Goal: Transaction & Acquisition: Obtain resource

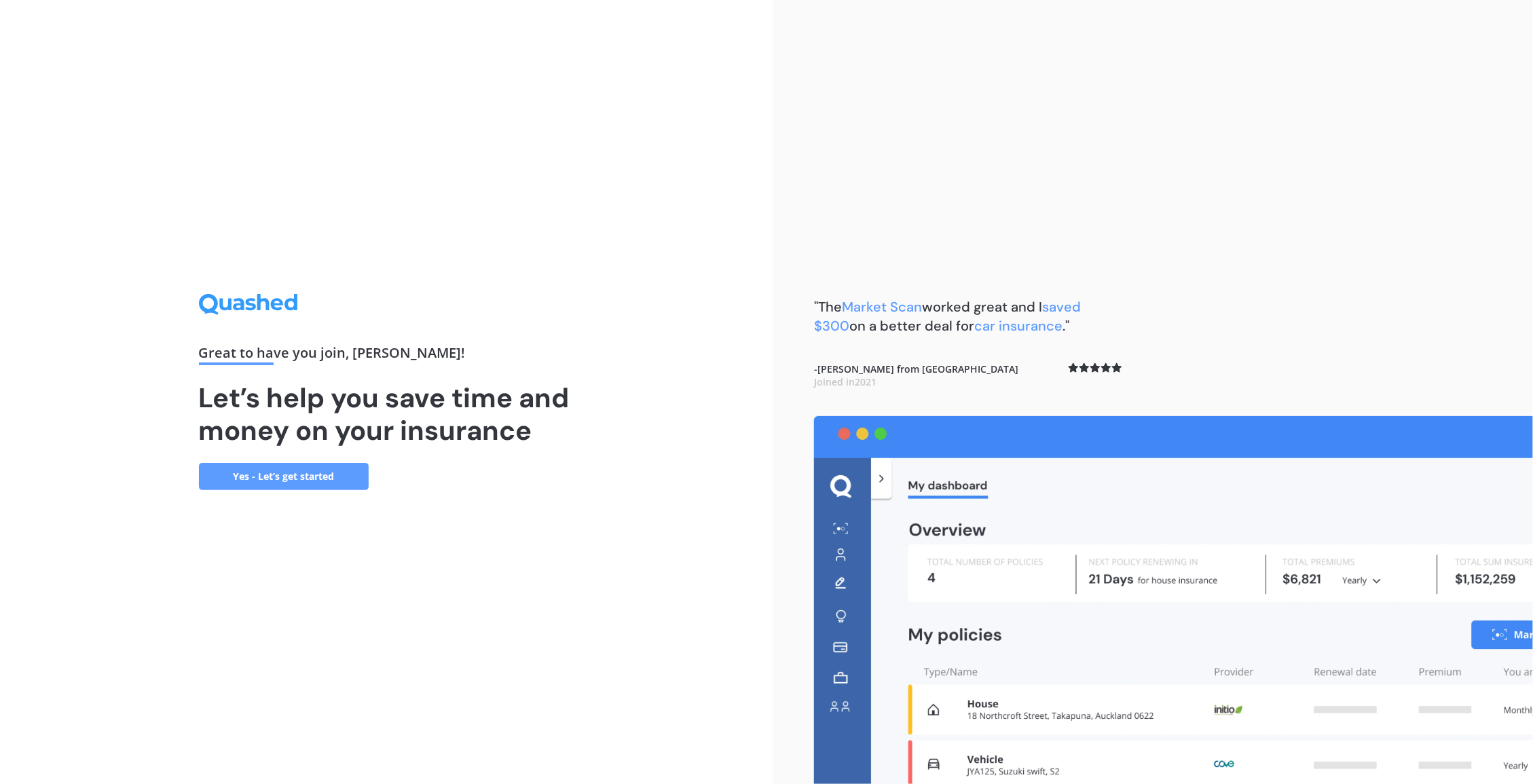
click at [297, 477] on link "Yes - Let’s get started" at bounding box center [283, 477] width 170 height 27
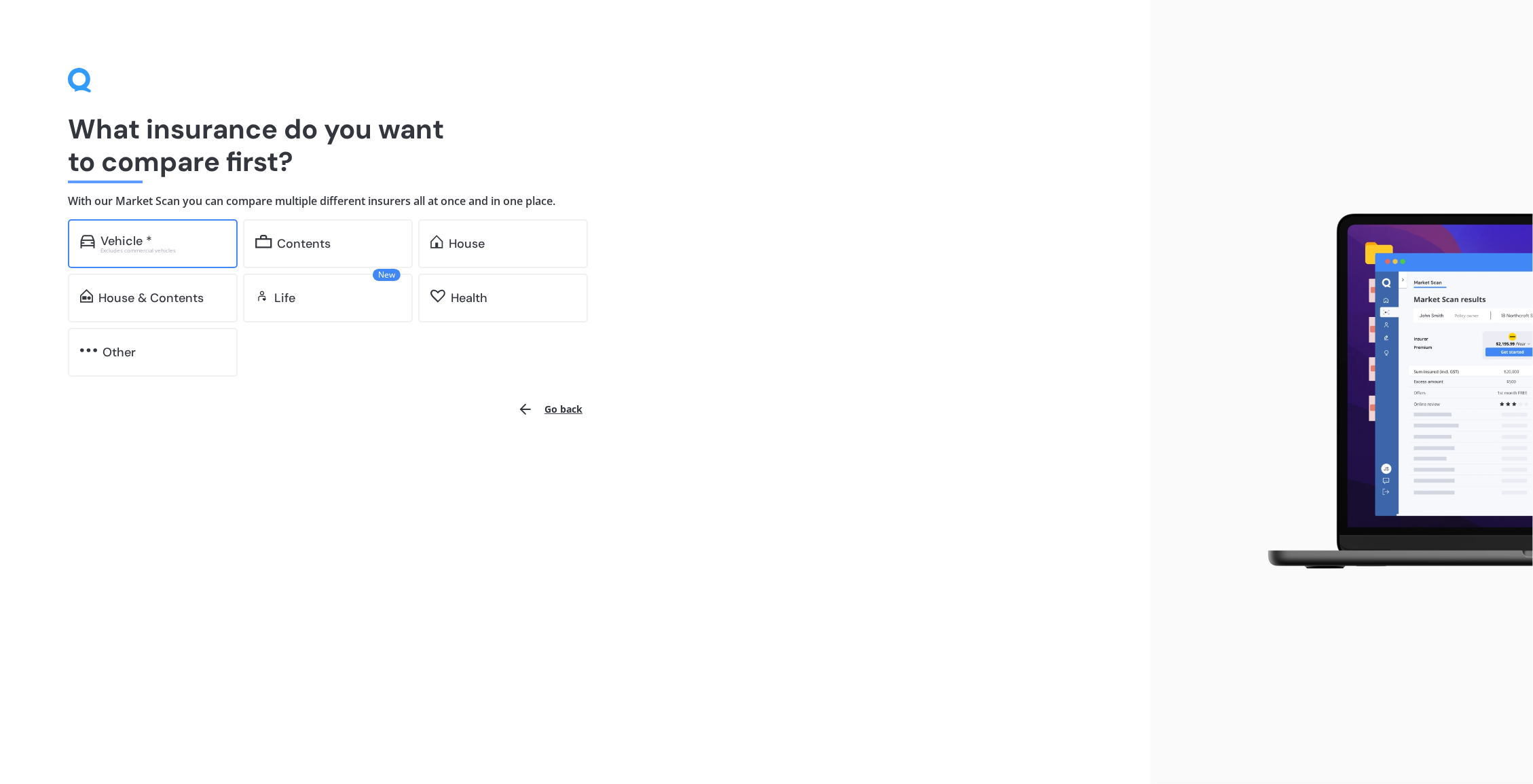
click at [190, 246] on div "Vehicle *" at bounding box center [163, 240] width 125 height 13
